Goal: Information Seeking & Learning: Learn about a topic

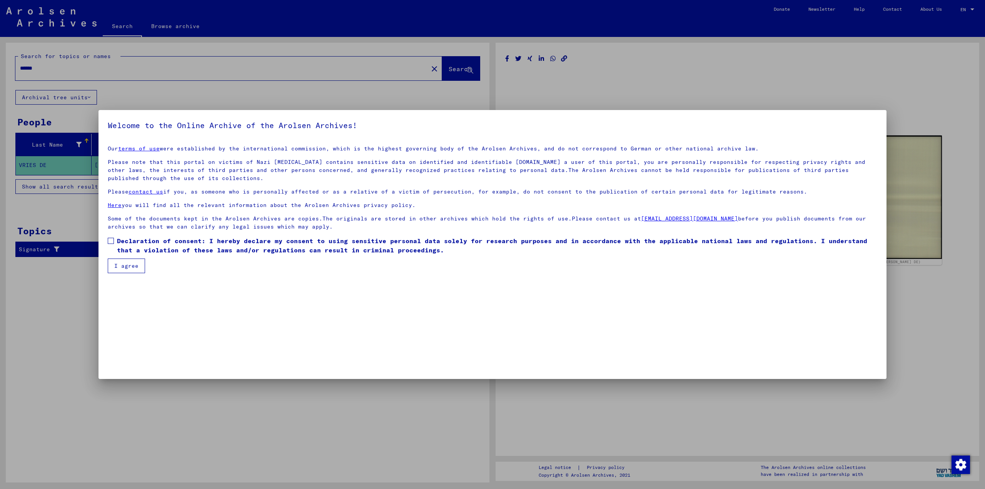
click at [134, 268] on button "I agree" at bounding box center [126, 265] width 37 height 15
click at [110, 239] on span at bounding box center [111, 241] width 6 height 6
click at [118, 268] on button "I agree" at bounding box center [126, 265] width 37 height 15
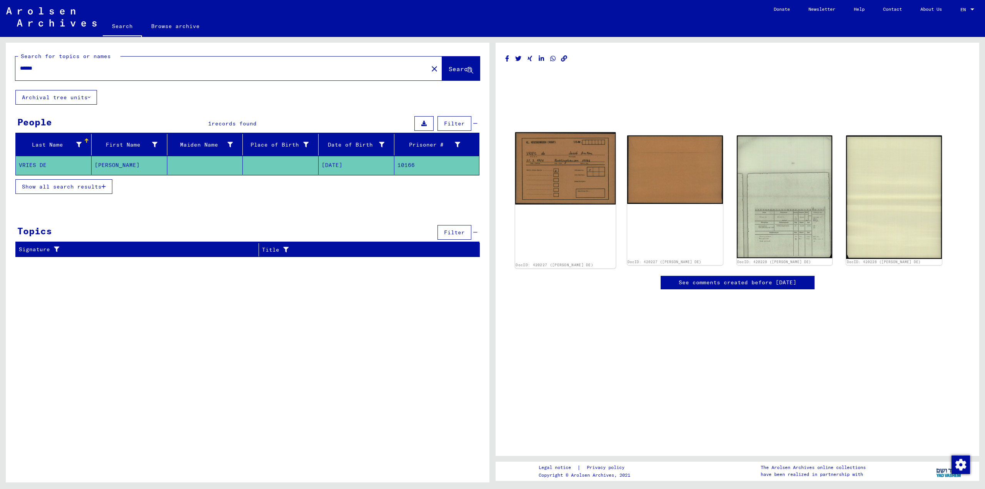
click at [566, 152] on img at bounding box center [565, 168] width 100 height 72
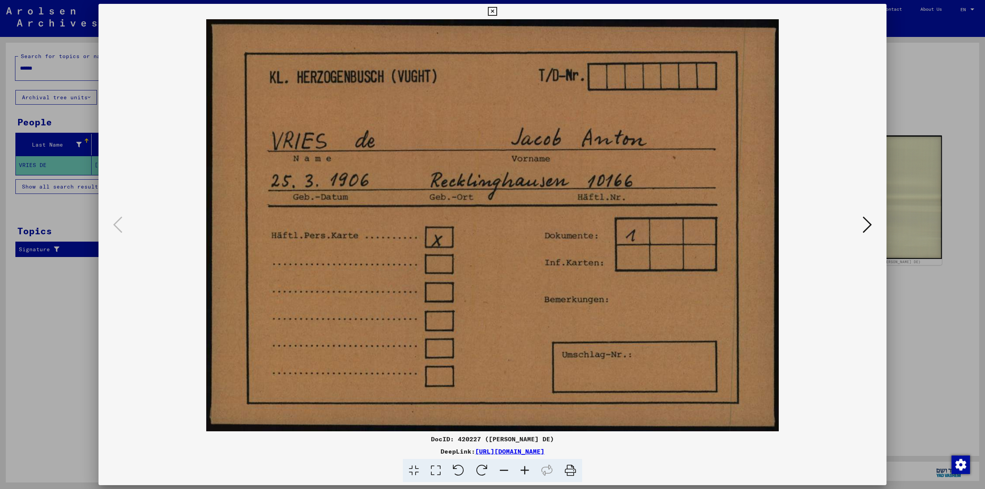
click at [866, 224] on icon at bounding box center [866, 224] width 9 height 18
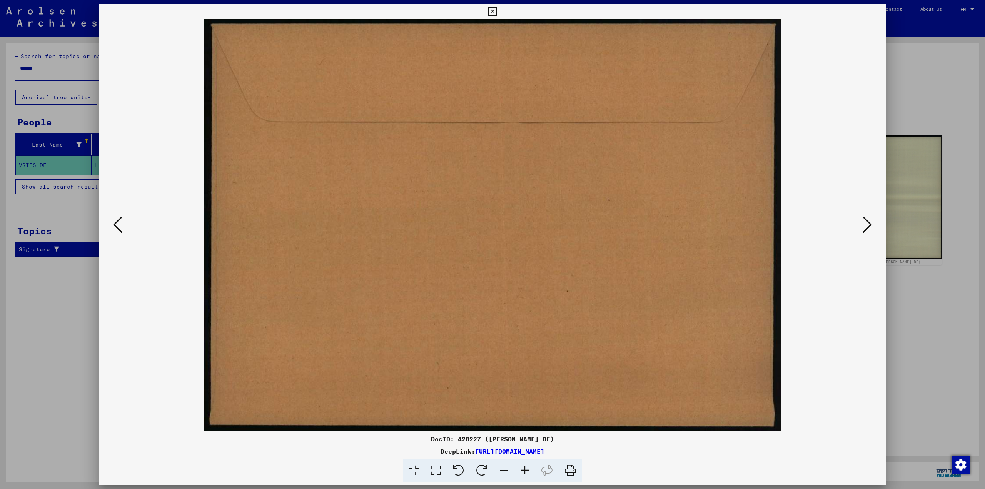
click at [866, 224] on icon at bounding box center [866, 224] width 9 height 18
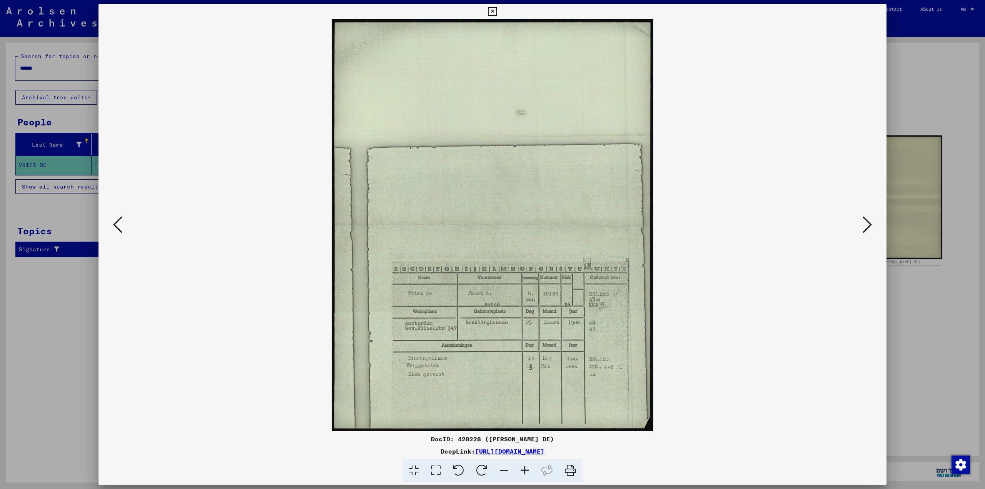
click at [435, 468] on icon at bounding box center [436, 470] width 22 height 23
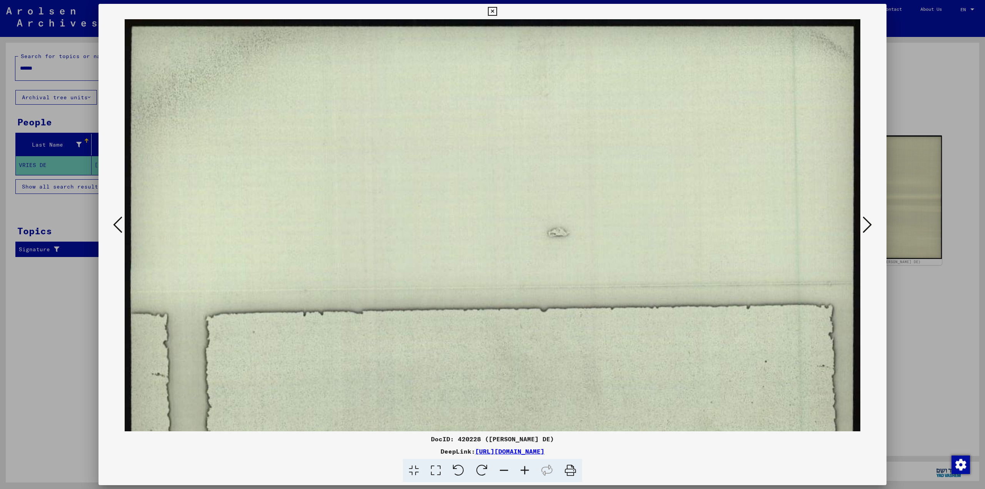
click at [419, 471] on icon at bounding box center [414, 470] width 22 height 23
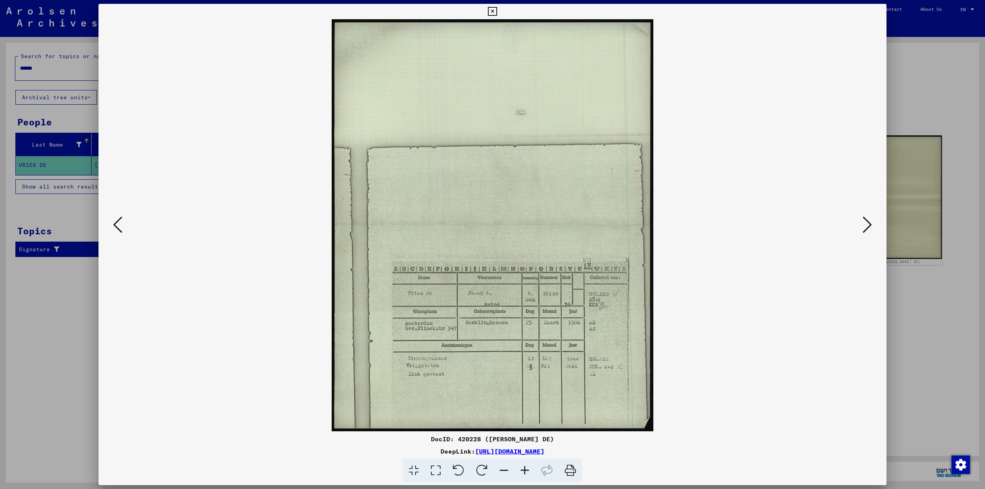
click at [438, 469] on icon at bounding box center [436, 470] width 22 height 23
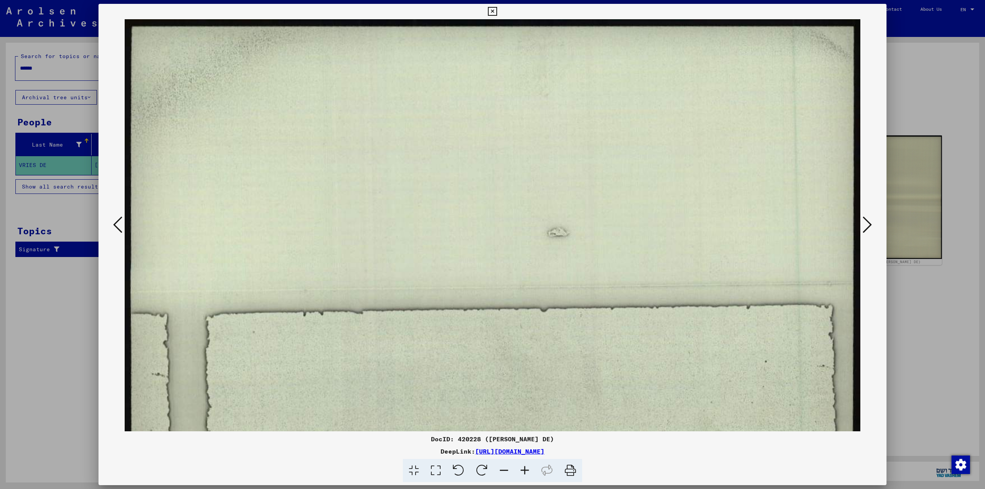
click at [434, 467] on icon at bounding box center [436, 470] width 22 height 23
click at [435, 470] on icon at bounding box center [436, 470] width 22 height 23
click at [414, 471] on icon at bounding box center [414, 470] width 22 height 23
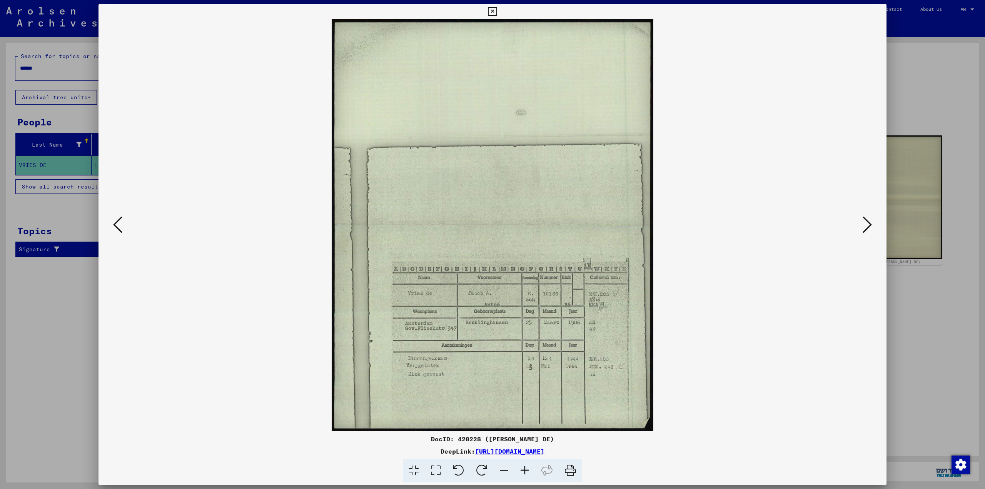
click at [458, 470] on icon at bounding box center [458, 470] width 23 height 23
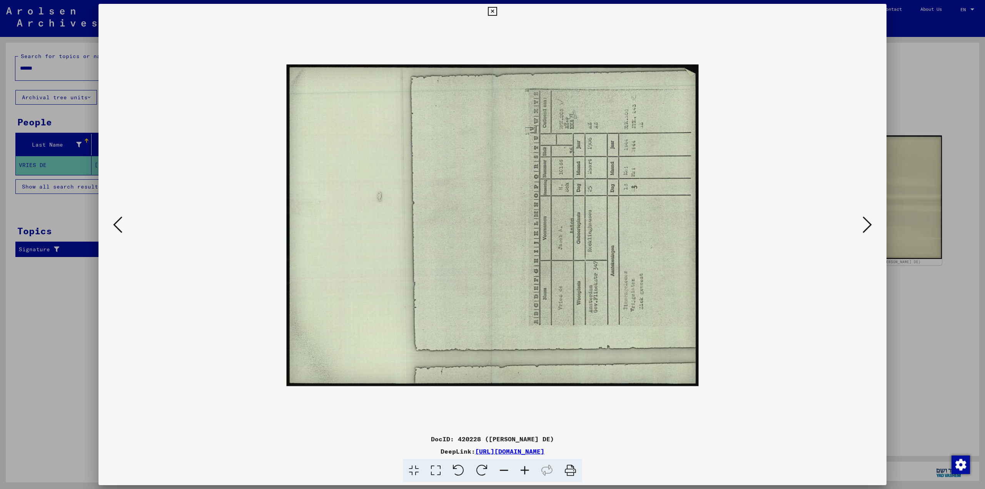
click at [458, 470] on icon at bounding box center [458, 470] width 23 height 23
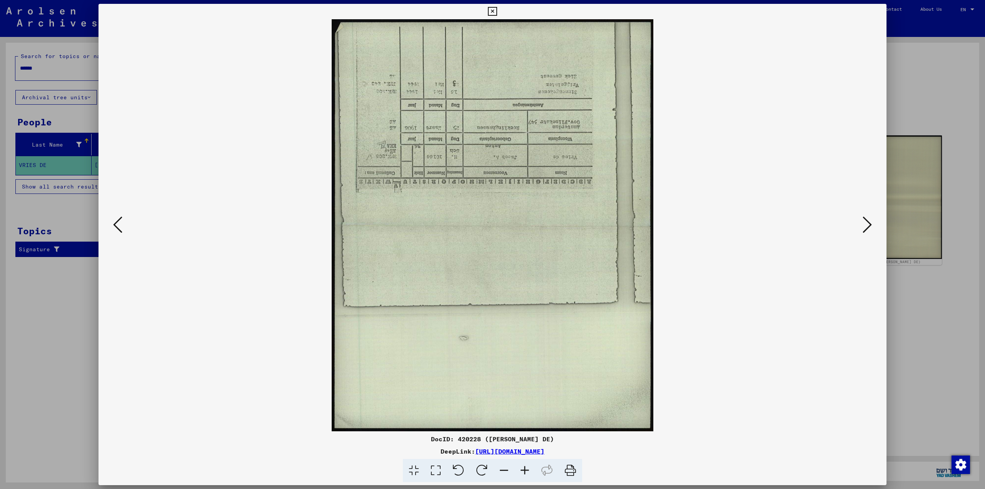
click at [458, 470] on icon at bounding box center [458, 470] width 23 height 23
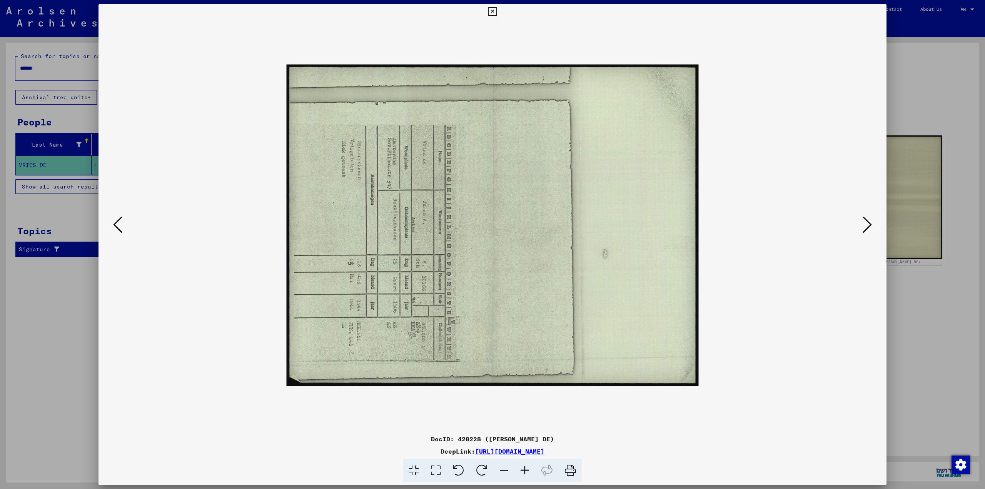
click at [458, 470] on icon at bounding box center [458, 470] width 23 height 23
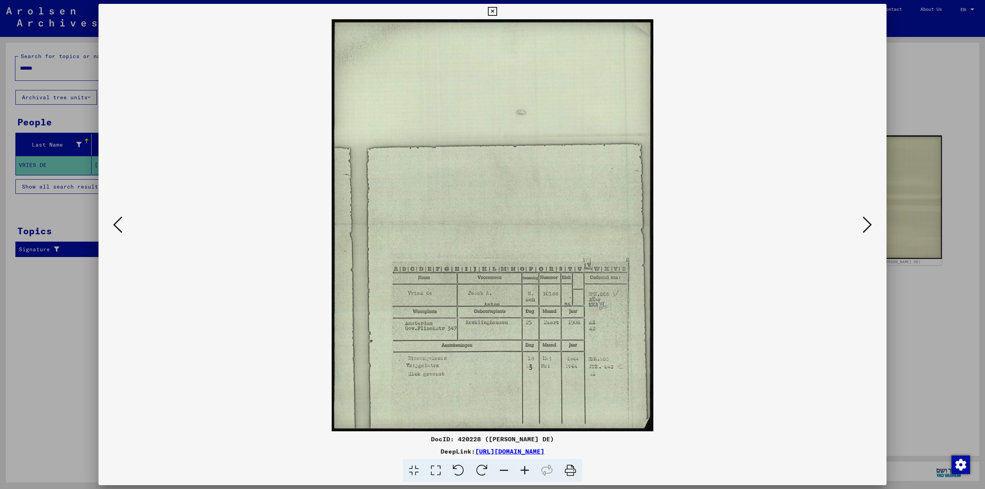
click at [526, 469] on icon at bounding box center [524, 470] width 21 height 23
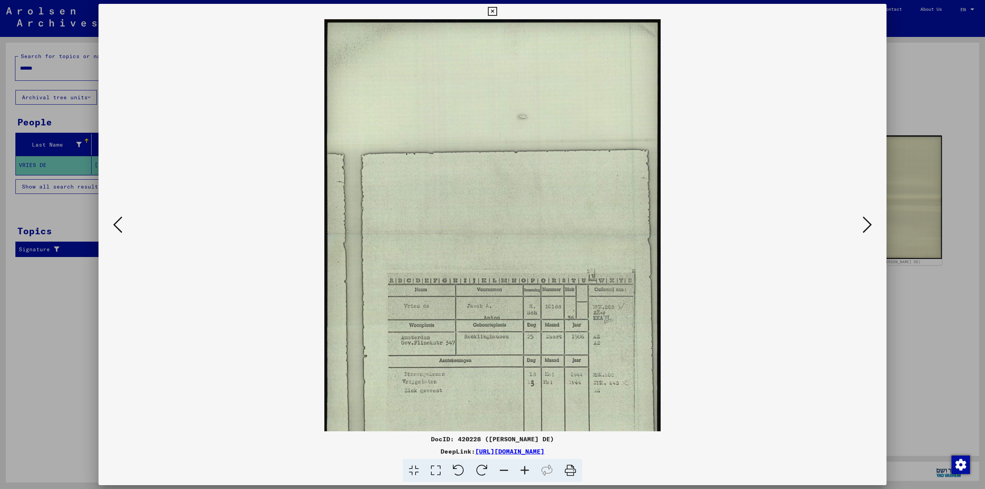
click at [526, 469] on icon at bounding box center [524, 470] width 21 height 23
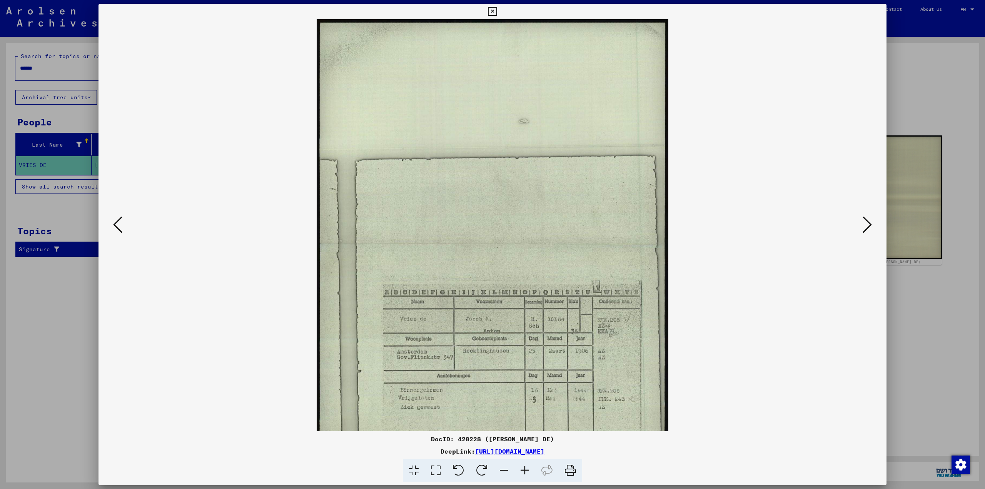
click at [526, 469] on icon at bounding box center [524, 470] width 21 height 23
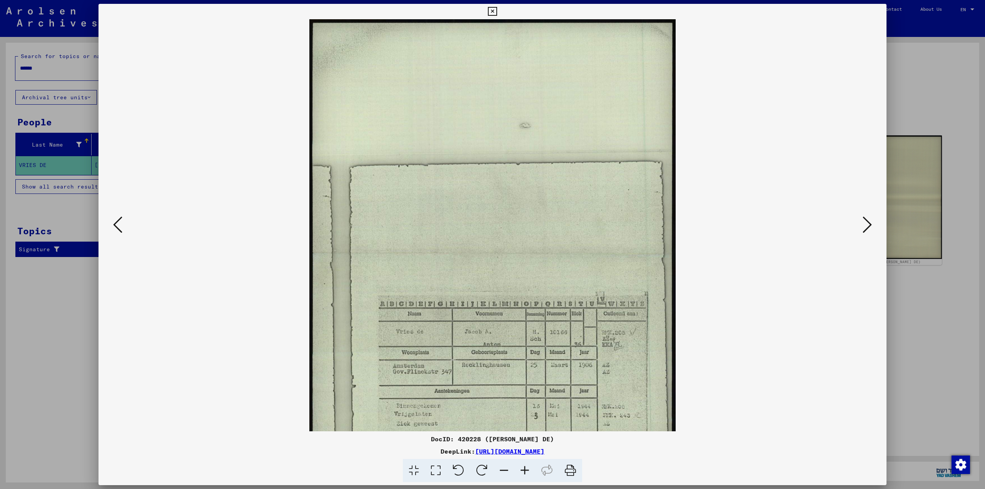
click at [506, 468] on icon at bounding box center [503, 470] width 21 height 23
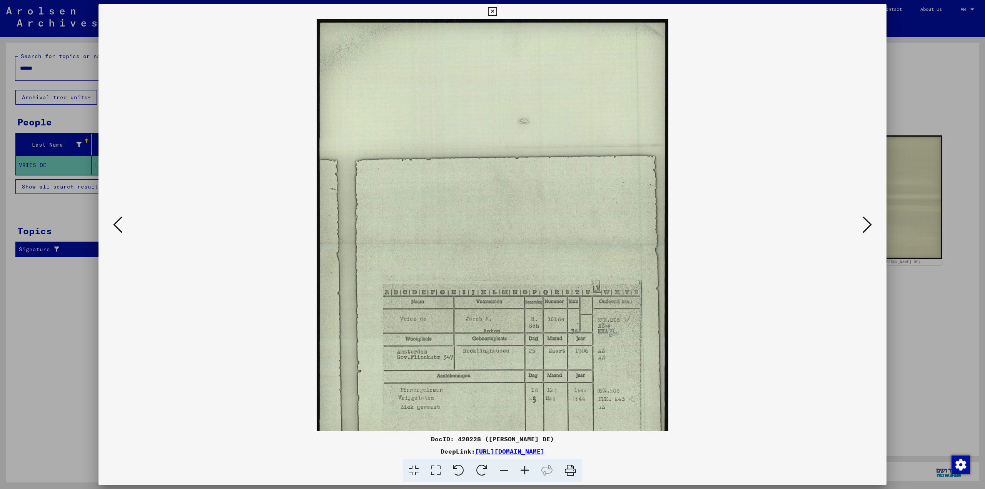
click at [506, 468] on icon at bounding box center [503, 470] width 21 height 23
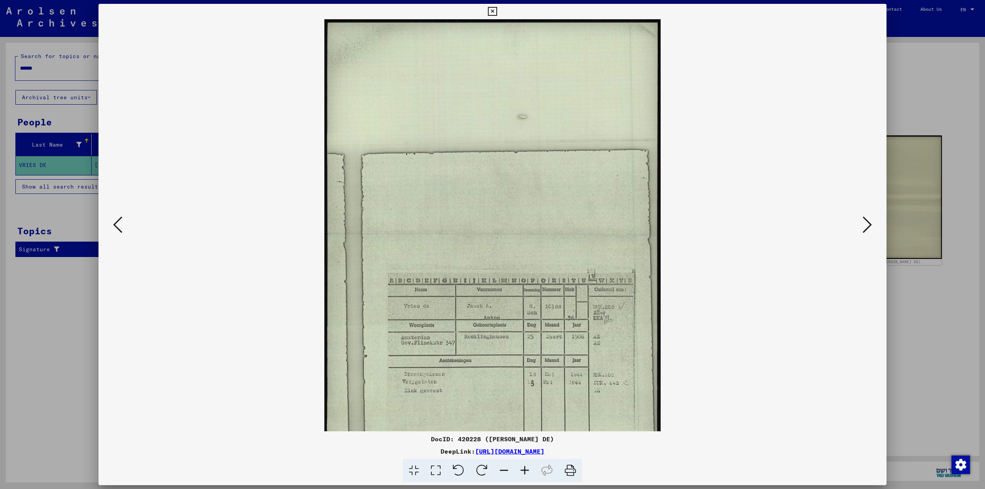
click at [506, 468] on icon at bounding box center [503, 470] width 21 height 23
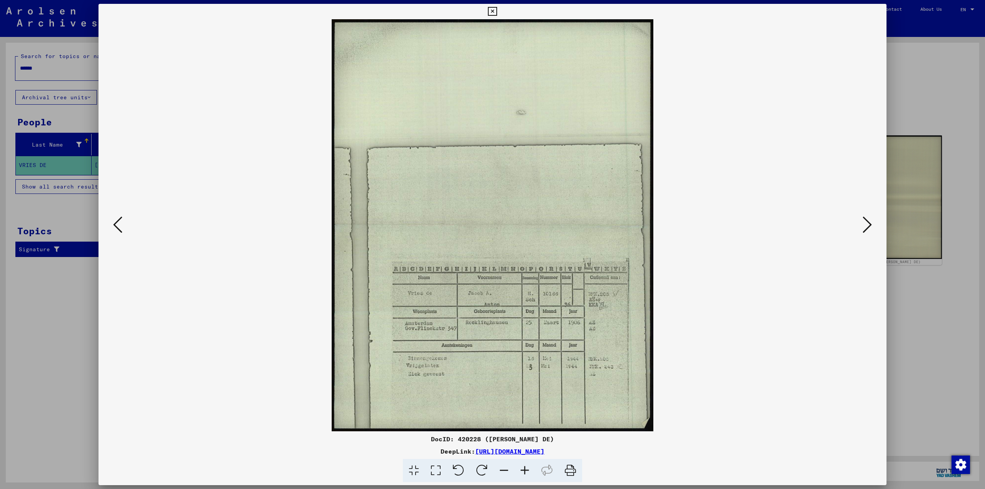
click at [506, 468] on icon at bounding box center [503, 470] width 21 height 23
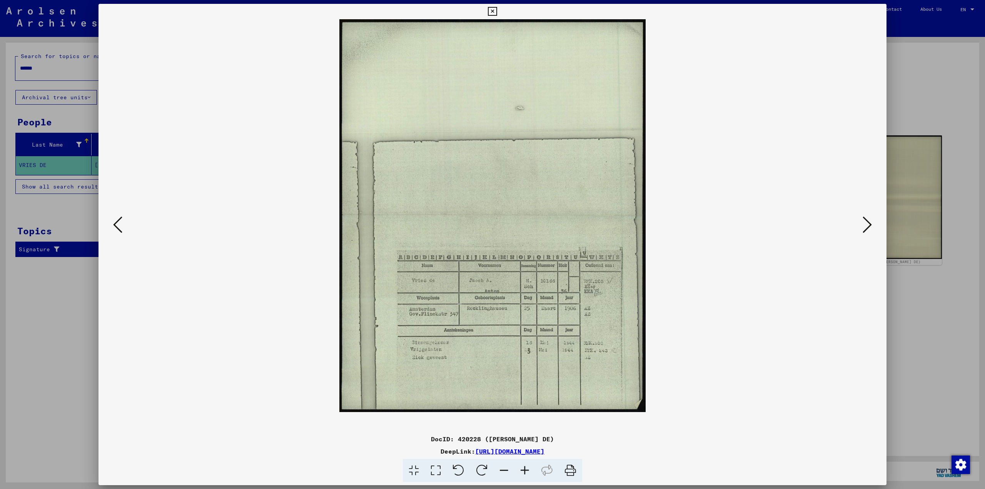
click at [547, 470] on icon at bounding box center [546, 470] width 23 height 23
